Goal: Find specific page/section: Find specific page/section

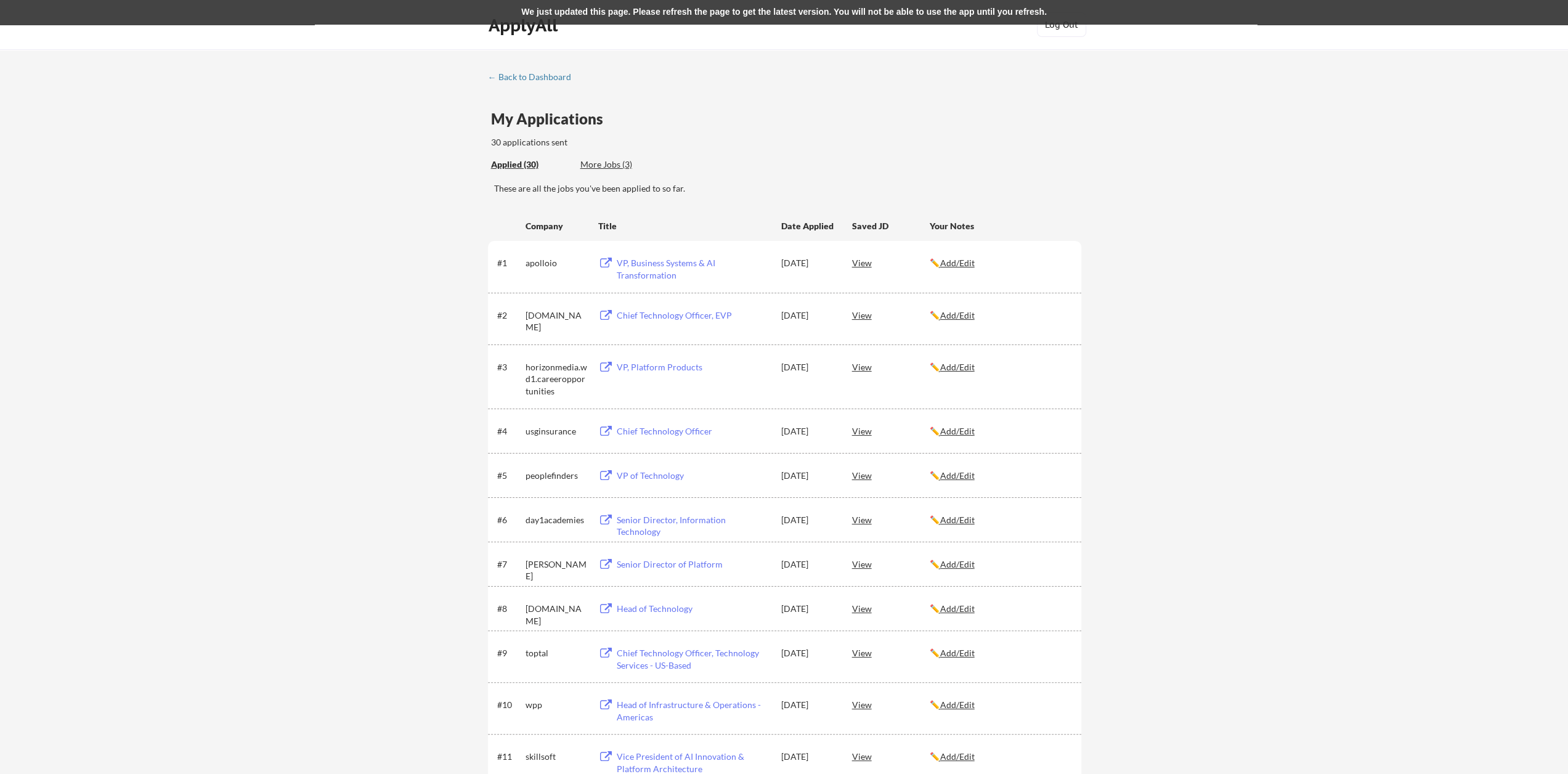
click at [617, 161] on div "More Jobs (3)" at bounding box center [626, 165] width 90 height 13
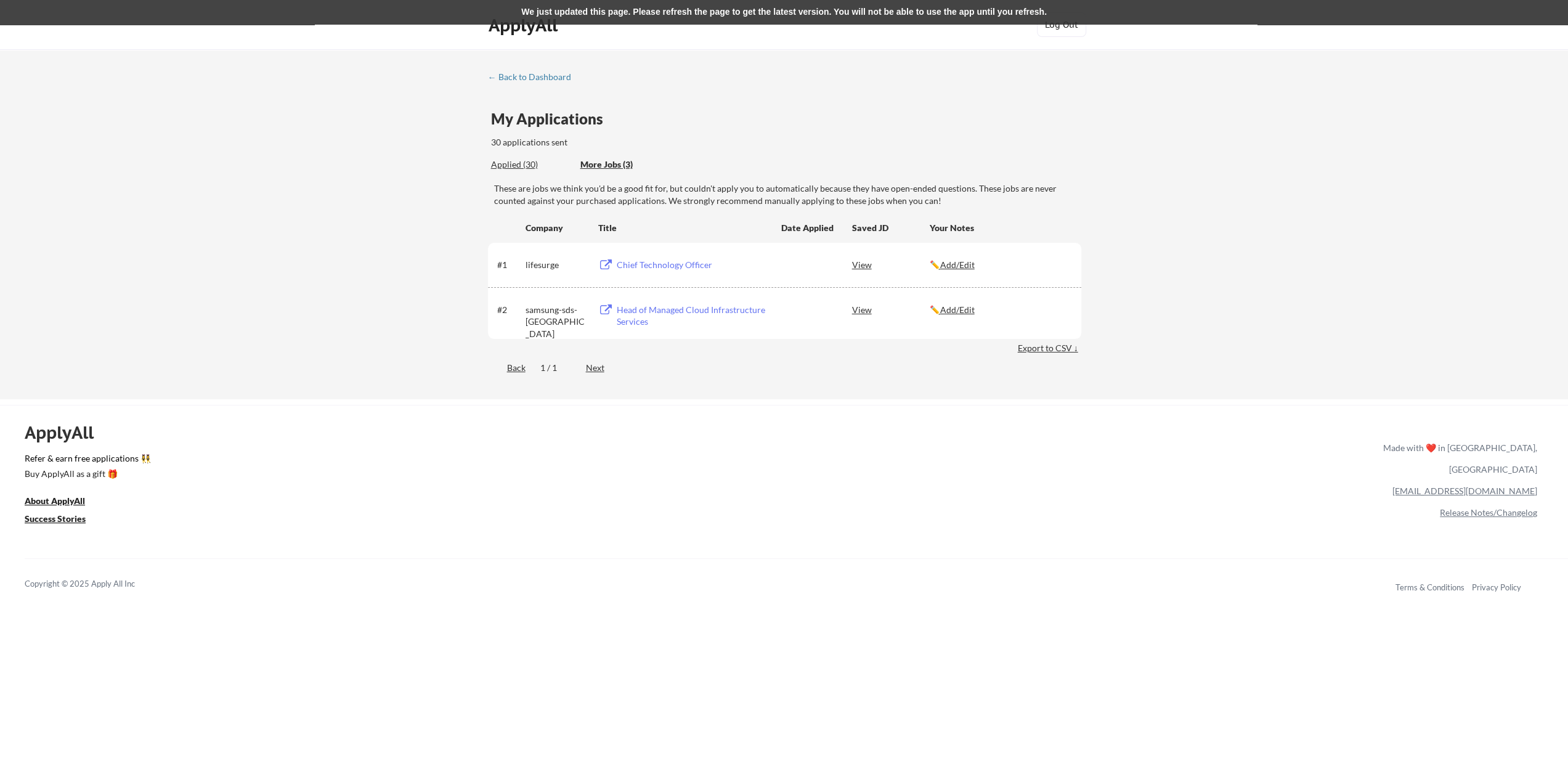
click at [515, 165] on div "Applied (30)" at bounding box center [531, 165] width 80 height 13
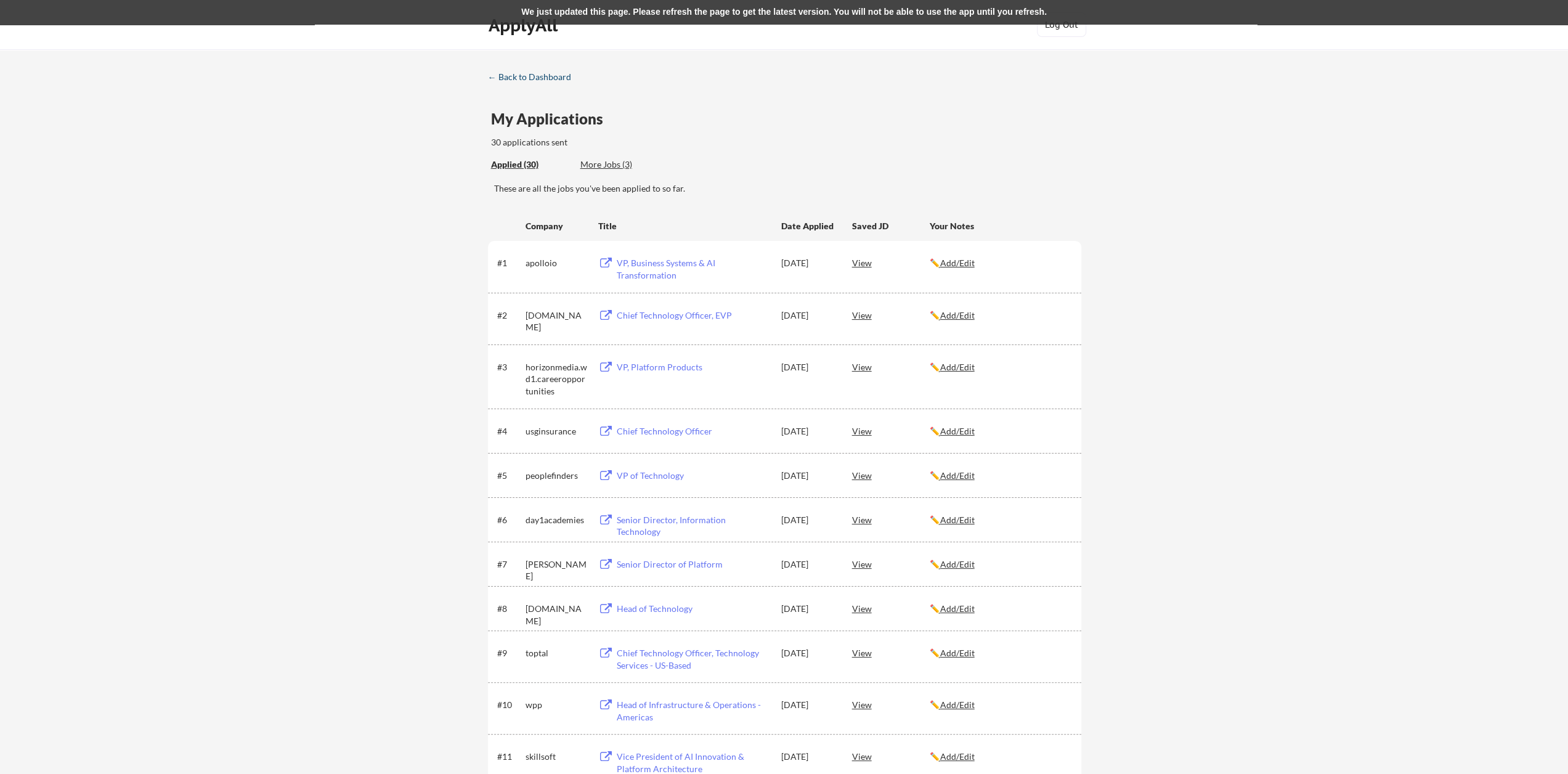
click at [535, 83] on link "← Back to Dashboard" at bounding box center [534, 79] width 92 height 13
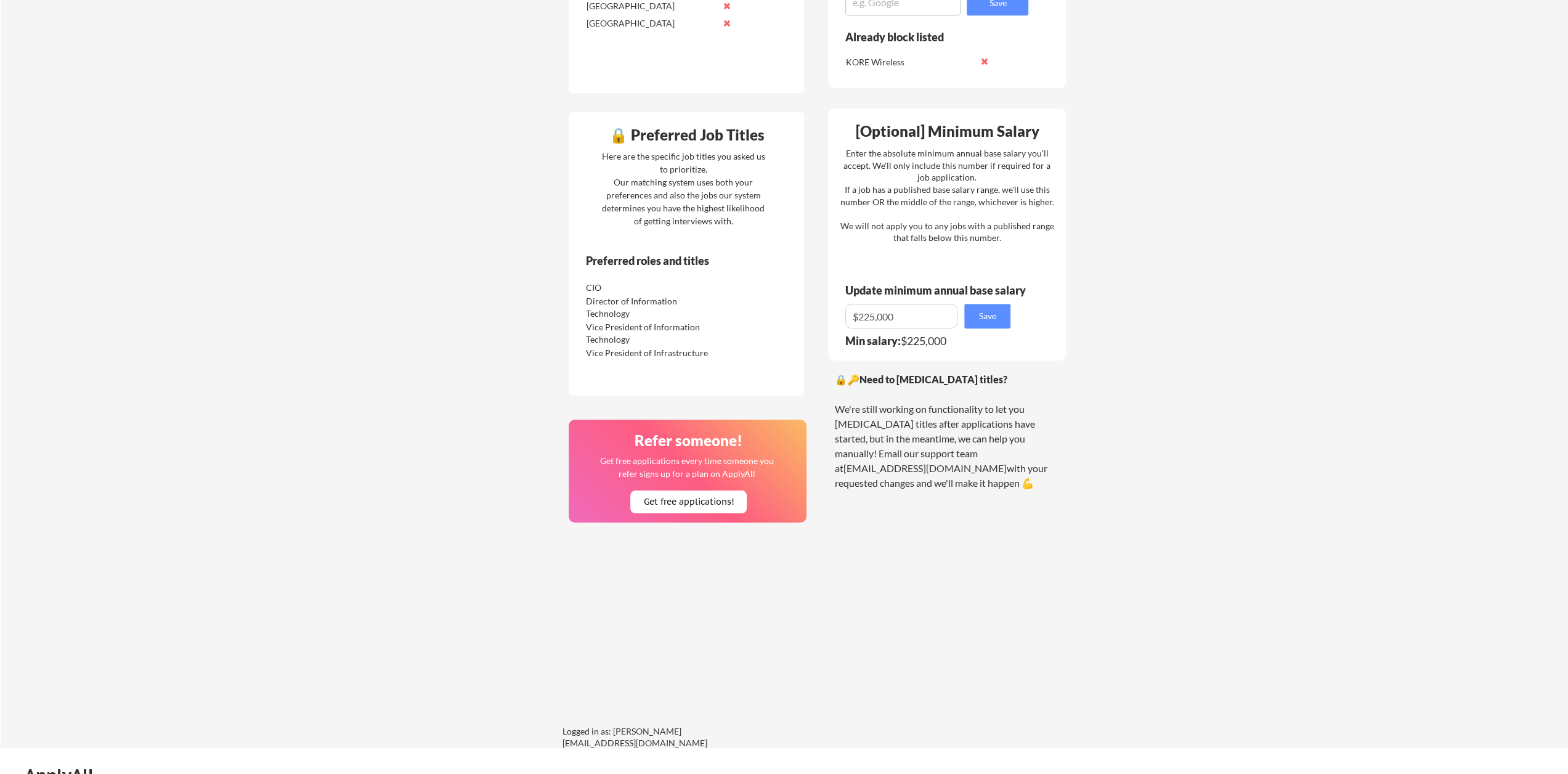
scroll to position [835, 0]
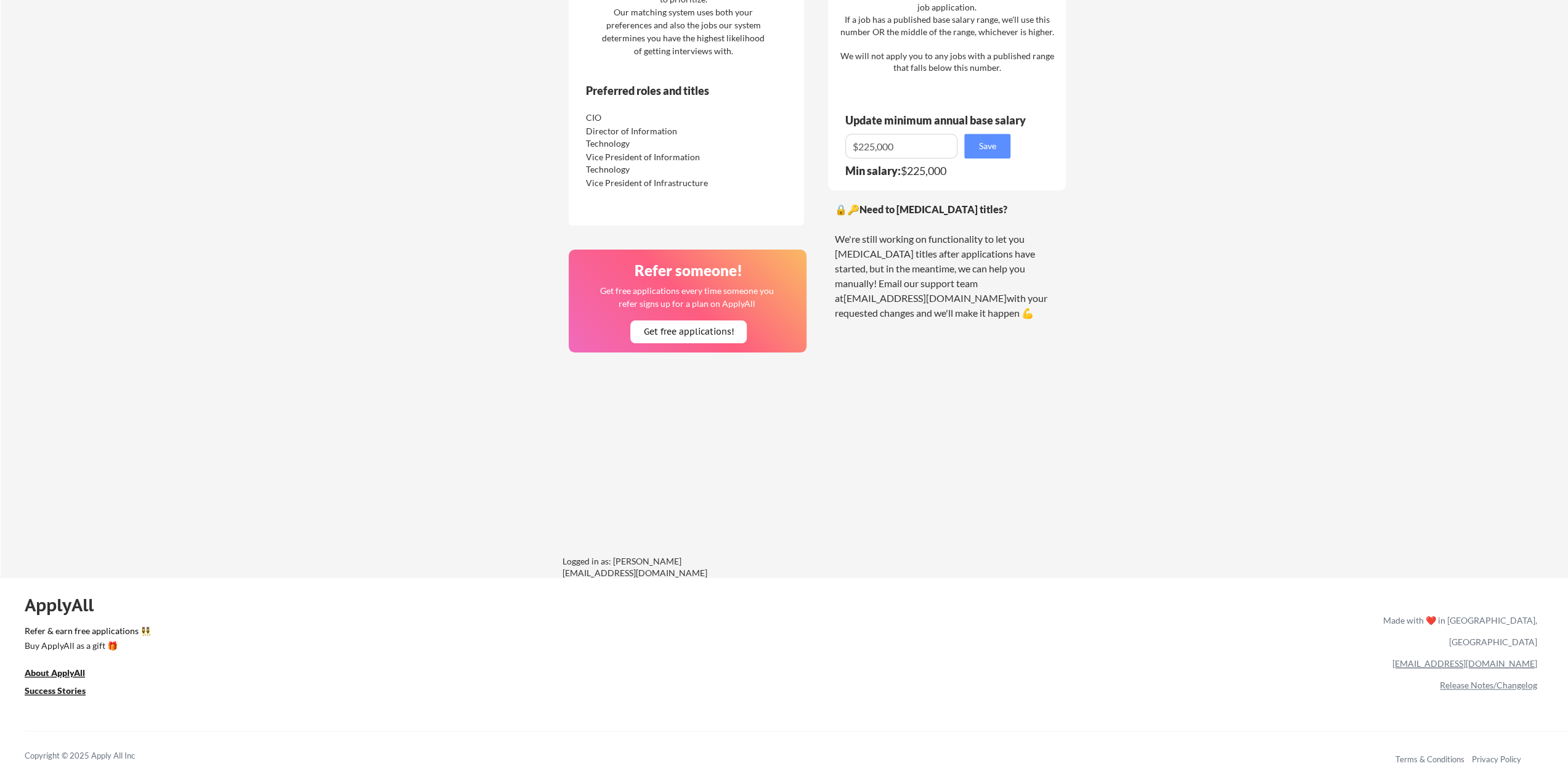
click at [1500, 658] on link "[EMAIL_ADDRESS][DOMAIN_NAME]" at bounding box center [1464, 663] width 145 height 10
click at [1423, 652] on div "[EMAIL_ADDRESS][DOMAIN_NAME]" at bounding box center [1457, 663] width 159 height 22
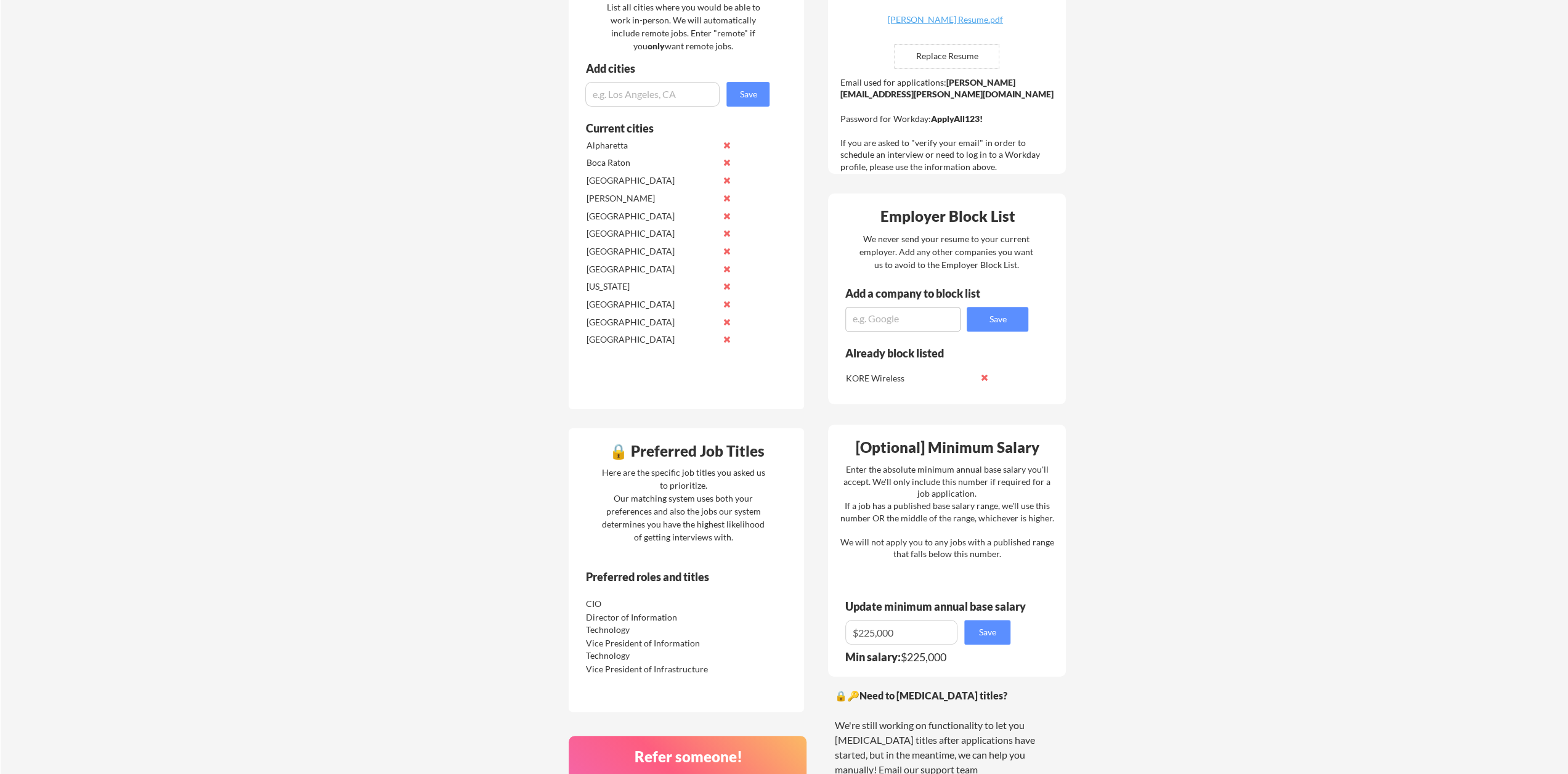
scroll to position [343, 0]
